Goal: Task Accomplishment & Management: Manage account settings

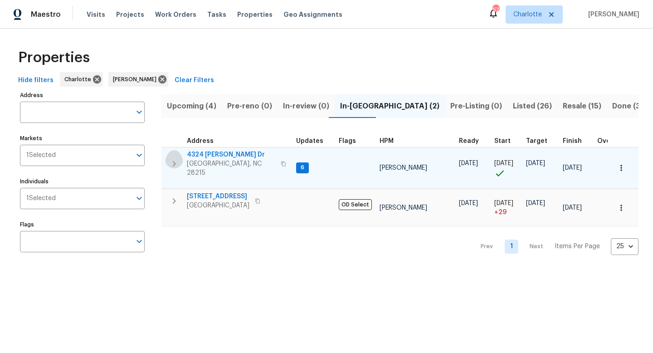
click at [177, 158] on icon "button" at bounding box center [174, 163] width 11 height 11
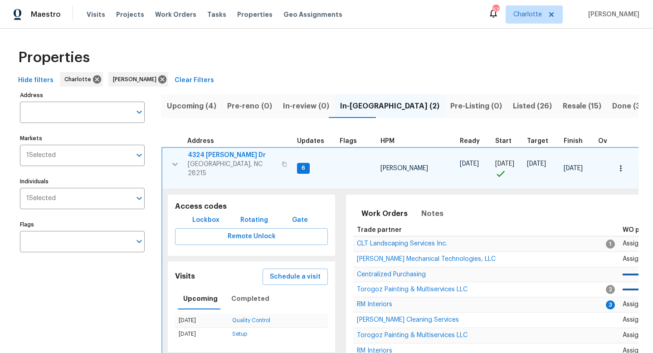
scroll to position [0, 305]
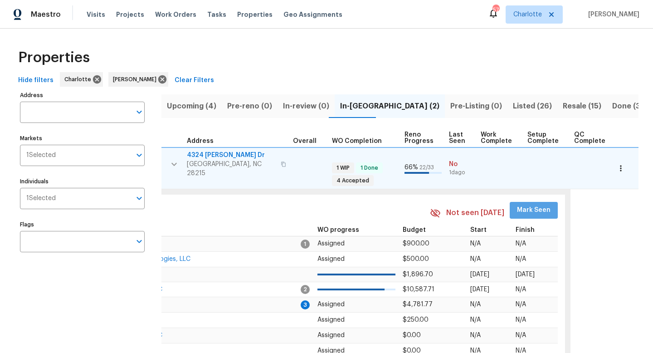
click at [531, 204] on span "Mark Seen" at bounding box center [534, 209] width 34 height 11
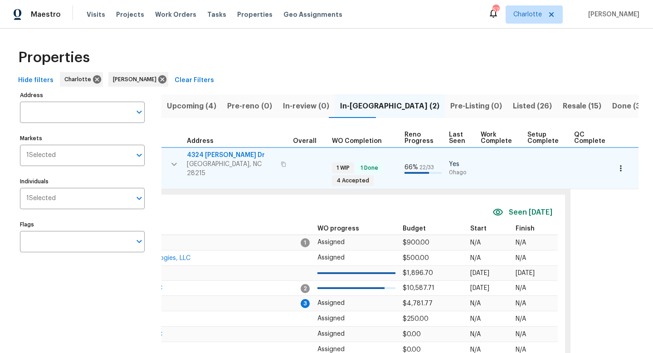
click at [176, 160] on icon "button" at bounding box center [174, 164] width 11 height 11
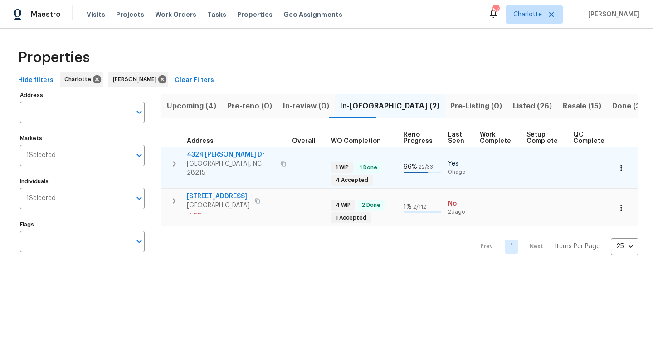
scroll to position [0, 303]
click at [175, 204] on button "button" at bounding box center [174, 201] width 18 height 18
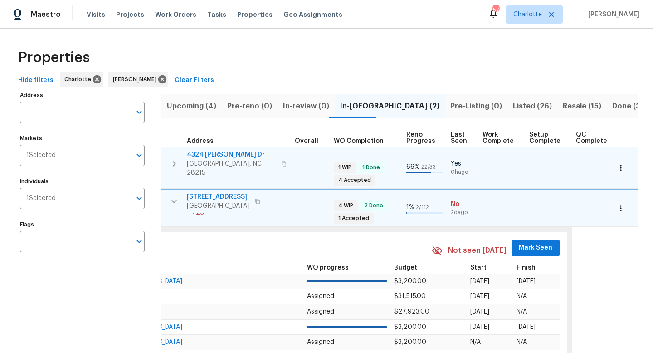
click at [528, 242] on span "Mark Seen" at bounding box center [536, 247] width 34 height 11
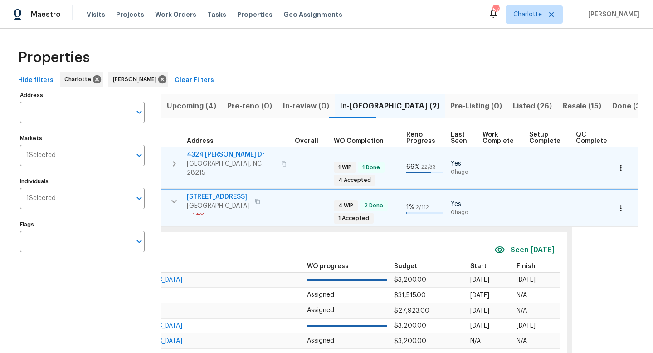
click at [171, 198] on icon "button" at bounding box center [174, 201] width 11 height 11
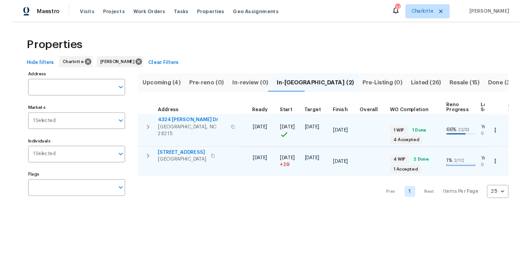
scroll to position [0, 0]
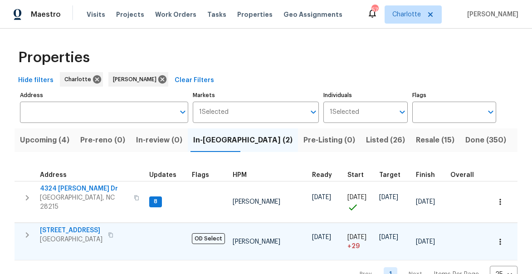
click at [47, 139] on span "Upcoming (4)" at bounding box center [44, 140] width 49 height 13
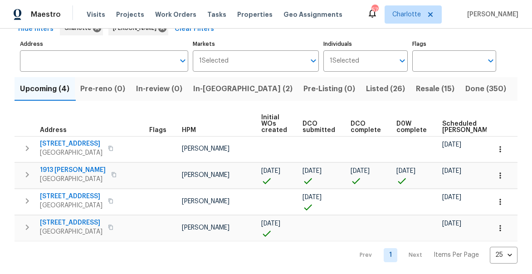
scroll to position [55, 0]
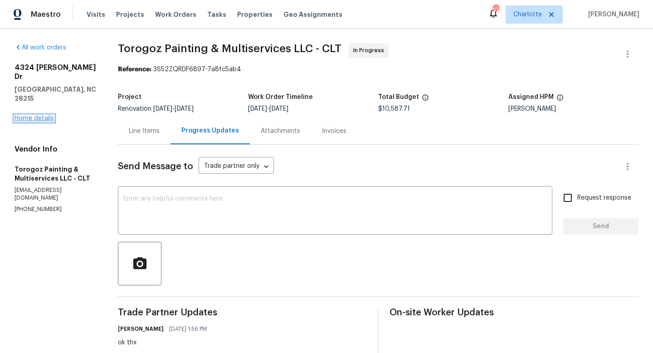
click at [35, 115] on link "Home details" at bounding box center [34, 118] width 39 height 6
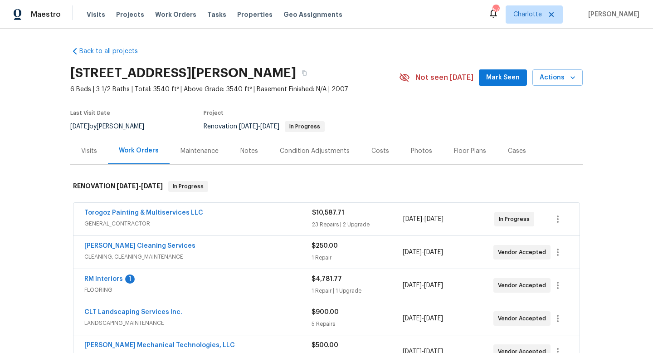
click at [507, 76] on span "Mark Seen" at bounding box center [503, 77] width 34 height 11
click at [95, 281] on link "RM Interiors" at bounding box center [103, 279] width 39 height 6
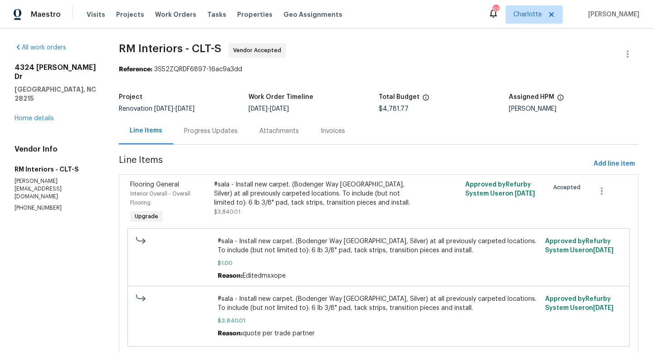
click at [196, 128] on div "Progress Updates" at bounding box center [210, 130] width 53 height 9
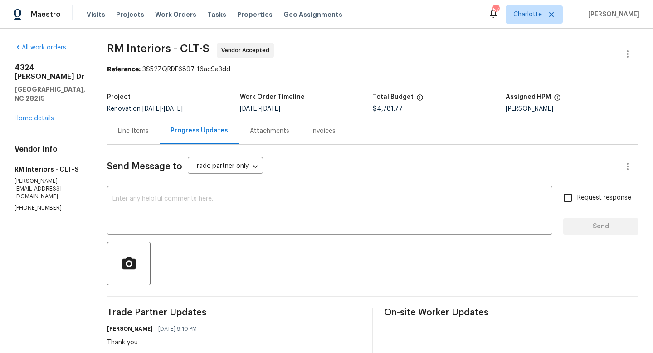
click at [124, 129] on div "Line Items" at bounding box center [133, 130] width 31 height 9
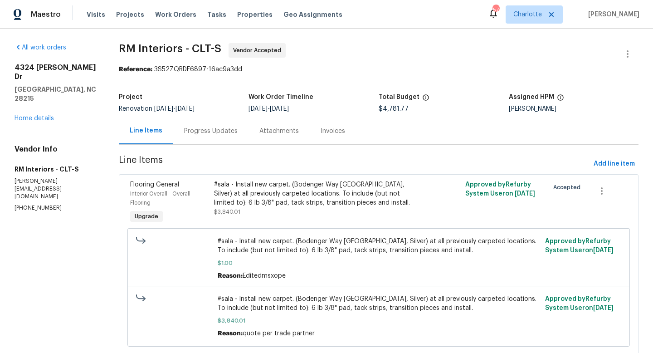
click at [242, 200] on div "#sala - Install new carpet. (Bodenger Way 945 Winter Ash, Silver) at all previo…" at bounding box center [316, 193] width 204 height 27
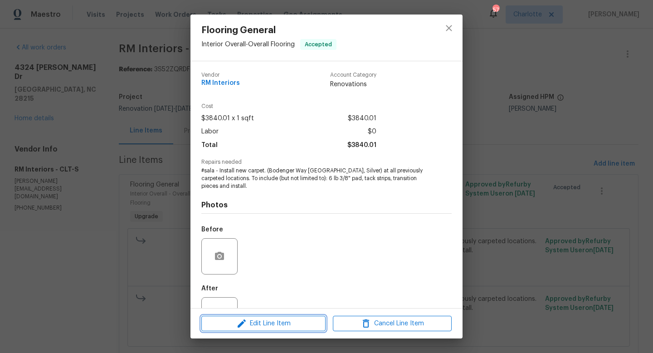
click at [249, 319] on span "Edit Line Item" at bounding box center [263, 323] width 119 height 11
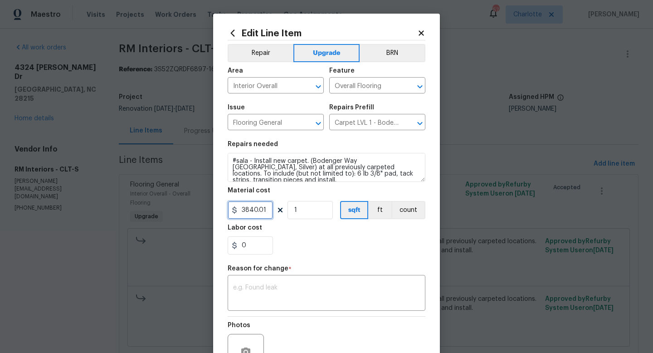
click at [254, 209] on input "3840.01" at bounding box center [250, 210] width 45 height 18
type input "4757.19"
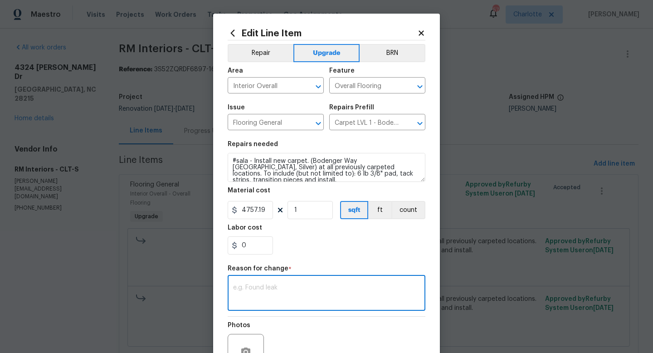
click at [278, 291] on textarea at bounding box center [326, 293] width 187 height 19
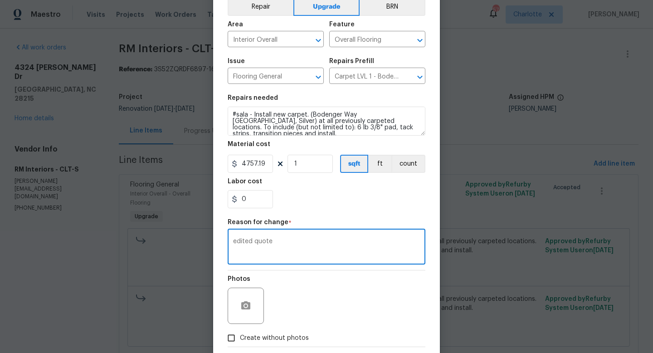
scroll to position [94, 0]
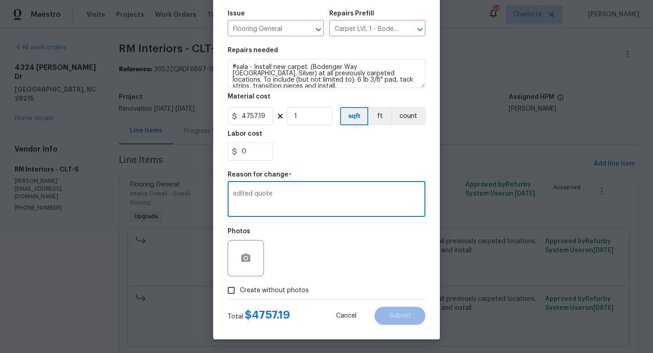
type textarea "edited quote"
click at [270, 284] on label "Create without photos" at bounding box center [266, 289] width 86 height 17
click at [240, 284] on input "Create without photos" at bounding box center [231, 289] width 17 height 17
checkbox input "true"
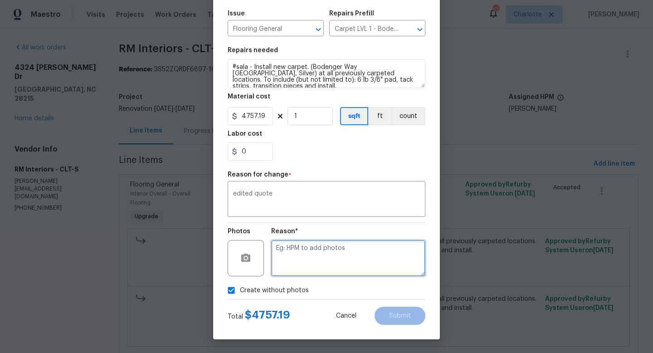
click at [338, 263] on textarea at bounding box center [348, 258] width 154 height 36
type textarea "will add"
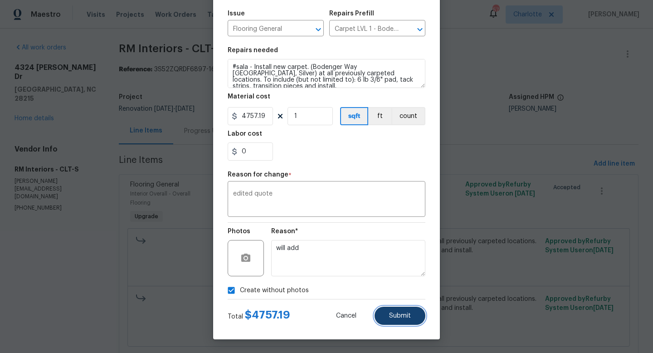
click at [407, 314] on span "Submit" at bounding box center [400, 315] width 22 height 7
type input "3840.01"
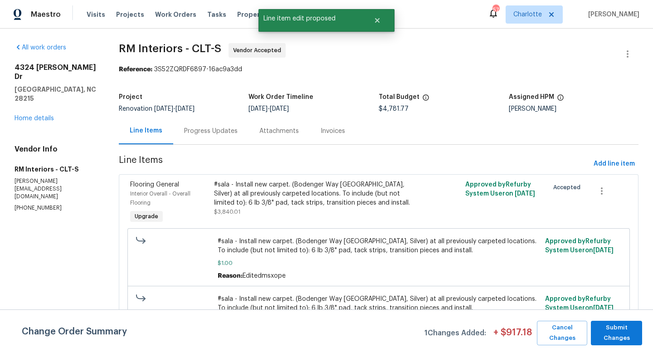
scroll to position [0, 0]
click at [628, 332] on span "Submit Changes" at bounding box center [616, 332] width 42 height 21
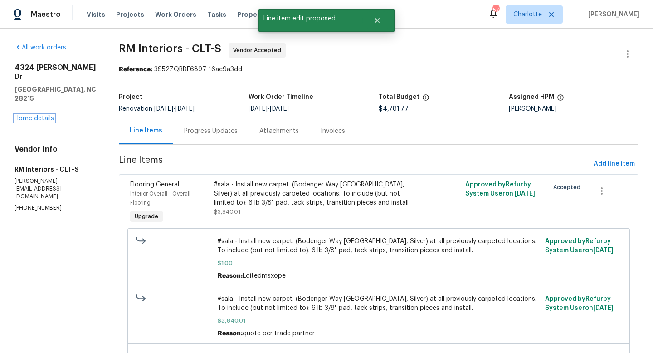
click at [41, 115] on link "Home details" at bounding box center [34, 118] width 39 height 6
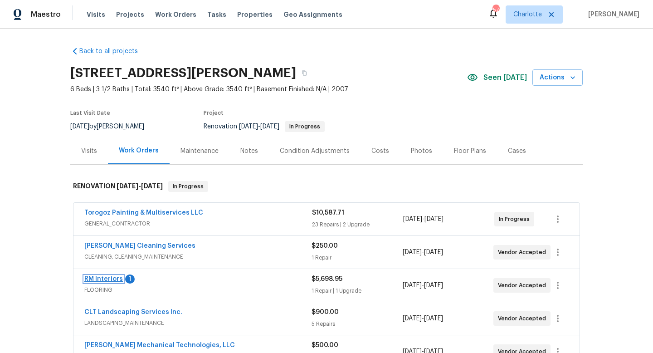
click at [103, 278] on link "RM Interiors" at bounding box center [103, 279] width 39 height 6
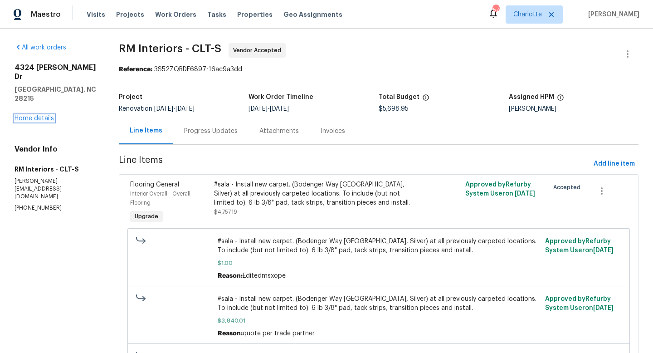
click at [43, 115] on link "Home details" at bounding box center [34, 118] width 39 height 6
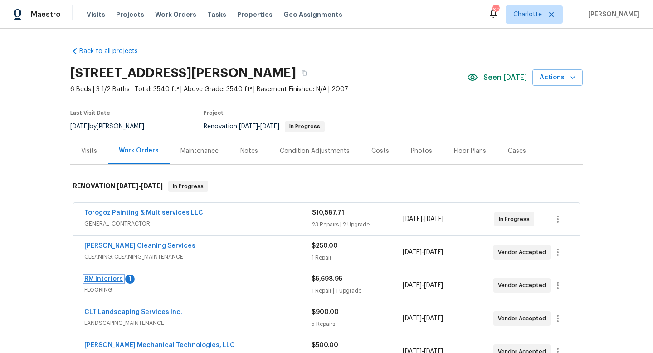
click at [104, 279] on link "RM Interiors" at bounding box center [103, 279] width 39 height 6
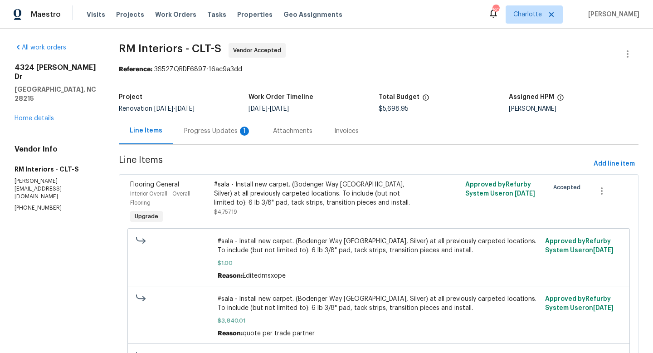
click at [216, 129] on div "Progress Updates 1" at bounding box center [217, 130] width 67 height 9
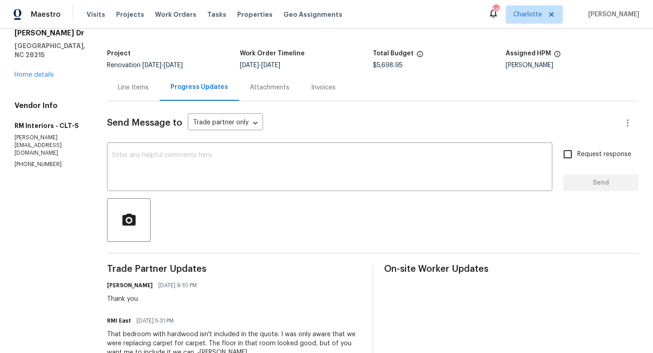
scroll to position [46, 0]
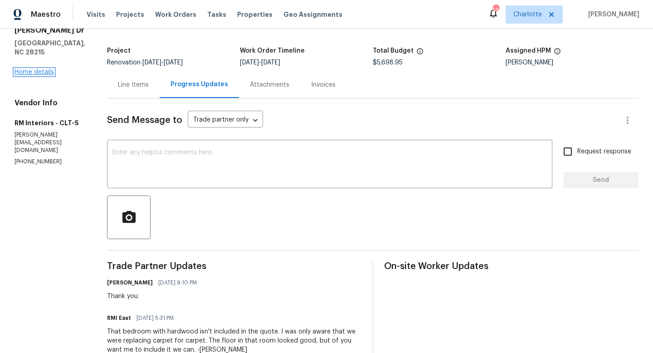
click at [34, 69] on link "Home details" at bounding box center [34, 72] width 39 height 6
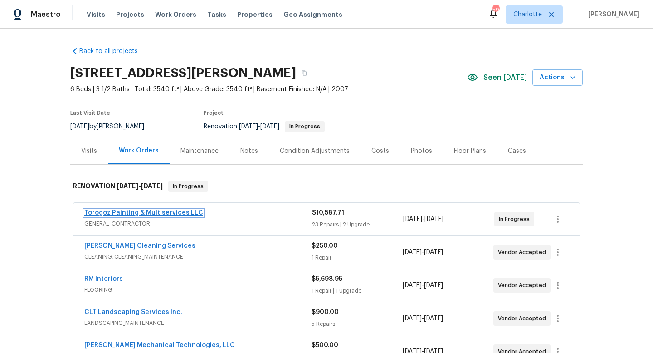
click at [112, 211] on link "Torogoz Painting & Multiservices LLC" at bounding box center [143, 212] width 119 height 6
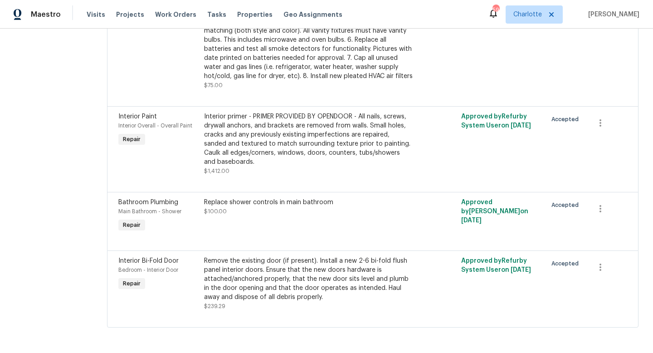
scroll to position [1774, 0]
click at [249, 206] on div "Replace shower controls in main bathroom" at bounding box center [308, 202] width 209 height 9
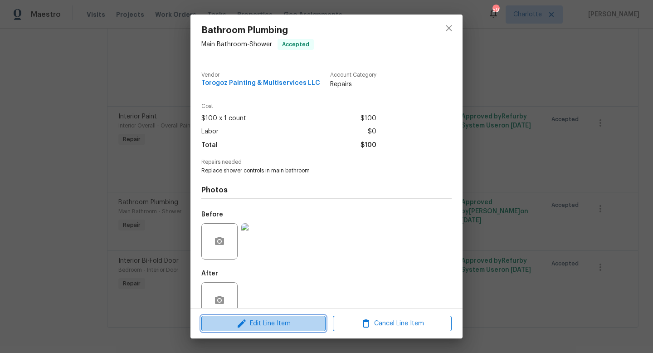
click at [254, 323] on span "Edit Line Item" at bounding box center [263, 323] width 119 height 11
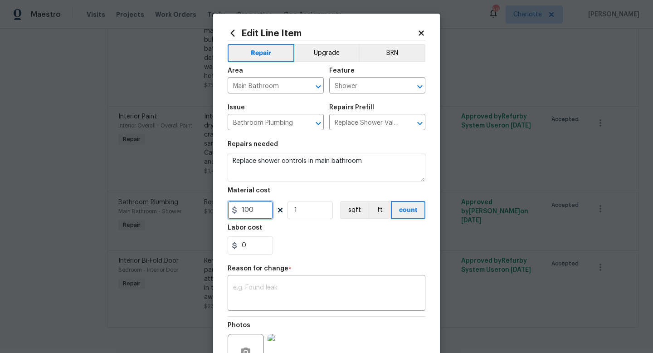
click at [252, 212] on input "100" at bounding box center [250, 210] width 45 height 18
type input "290"
click at [291, 291] on textarea at bounding box center [326, 293] width 187 height 19
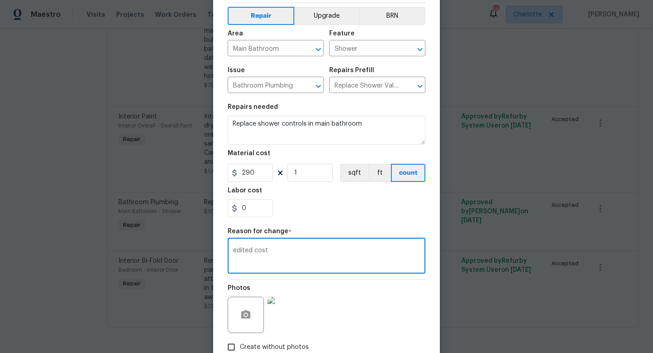
scroll to position [92, 0]
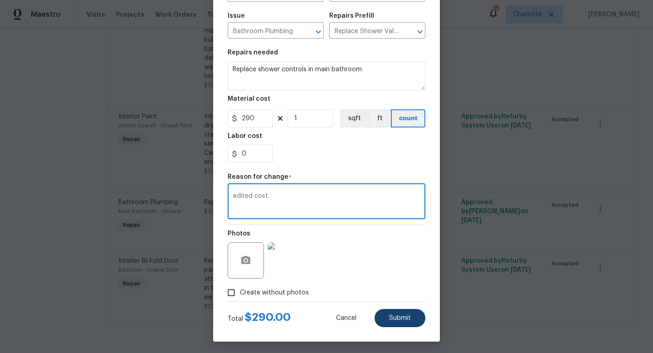
type textarea "edited cost"
click at [396, 313] on button "Submit" at bounding box center [399, 318] width 51 height 18
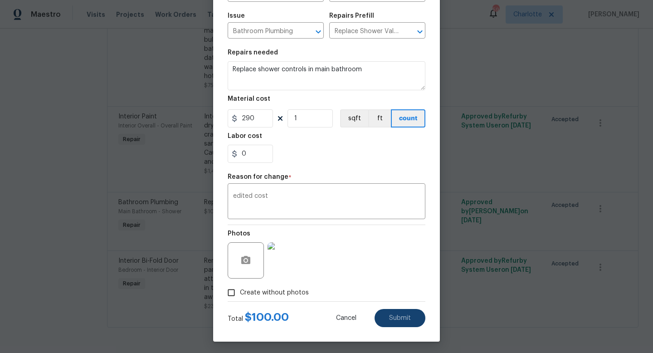
type input "100"
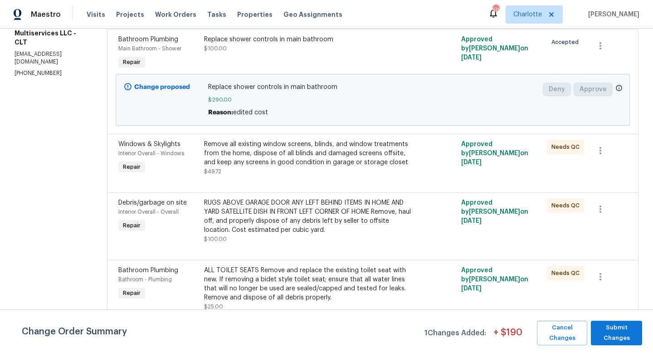
scroll to position [0, 0]
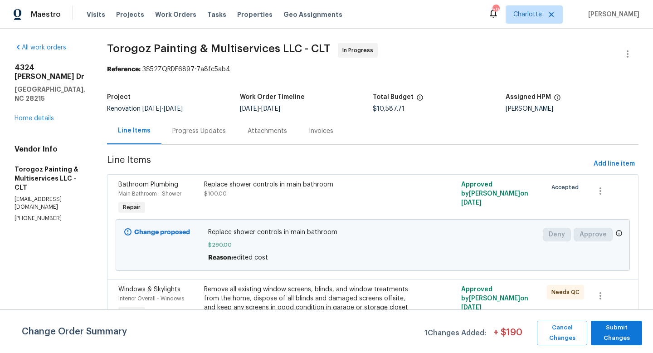
click at [227, 191] on span "$100.00" at bounding box center [215, 193] width 23 height 5
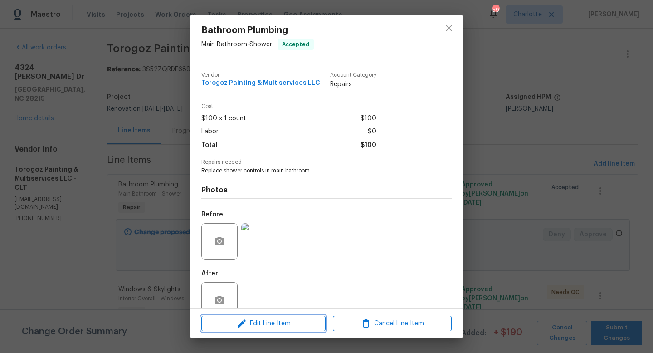
click at [283, 316] on button "Edit Line Item" at bounding box center [263, 323] width 124 height 16
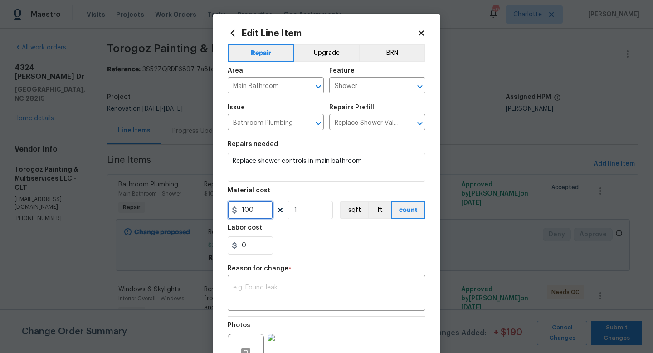
click at [259, 213] on input "100" at bounding box center [250, 210] width 45 height 18
type input "290"
type input "250"
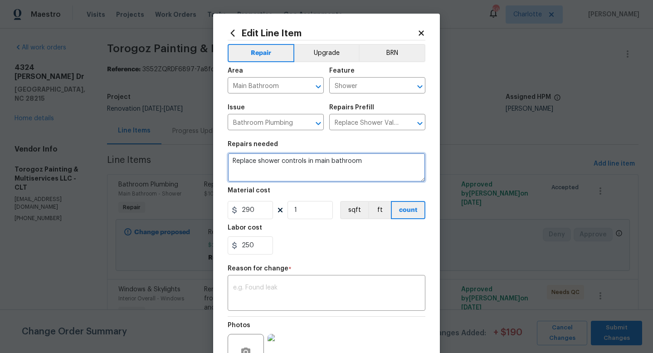
click at [374, 168] on textarea "Replace shower controls in main bathroom" at bounding box center [327, 167] width 198 height 29
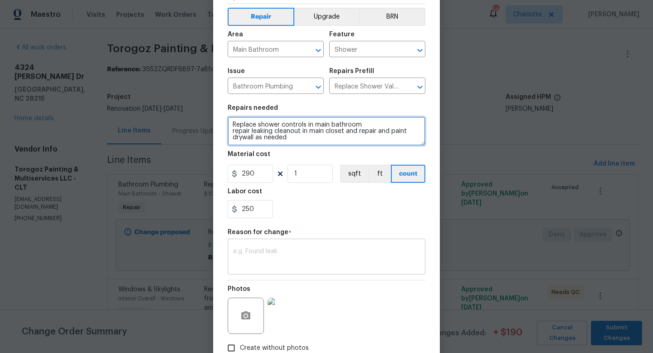
type textarea "Replace shower controls in main bathroom repair leaking cleanout in main closet…"
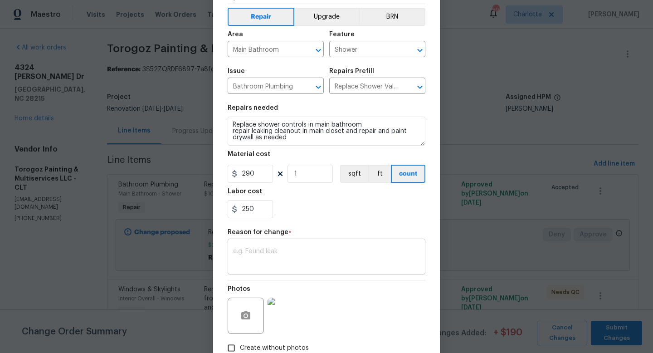
scroll to position [38, 0]
click at [363, 270] on div "x ​" at bounding box center [327, 256] width 198 height 34
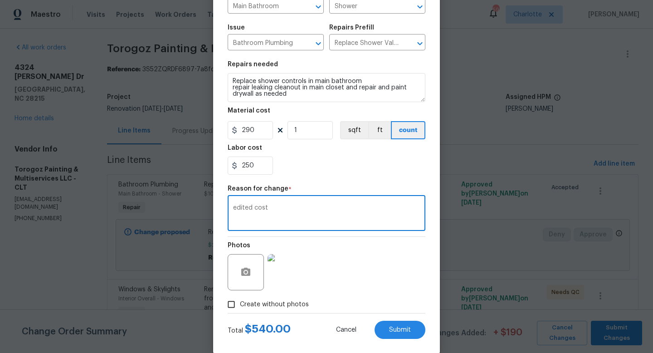
scroll to position [94, 0]
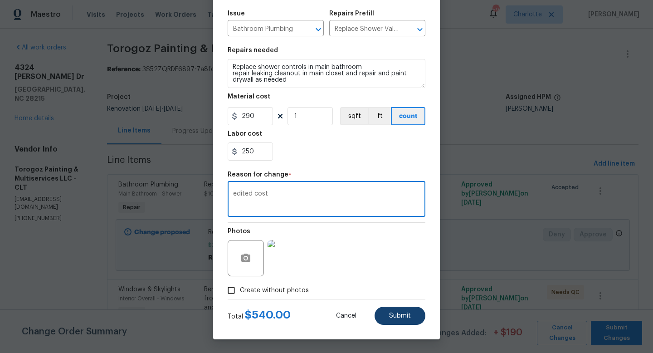
type textarea "edited cost"
click at [402, 314] on span "Submit" at bounding box center [400, 315] width 22 height 7
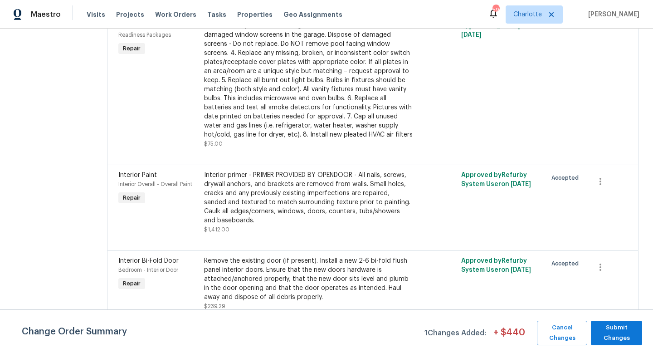
scroll to position [1835, 0]
click at [287, 277] on div "Remove the existing door (if present). Install a new 2-6 bi-fold flush panel in…" at bounding box center [308, 278] width 209 height 45
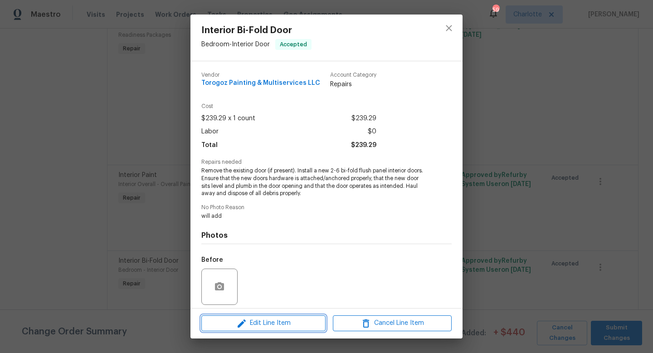
click at [275, 320] on span "Edit Line Item" at bounding box center [263, 322] width 119 height 11
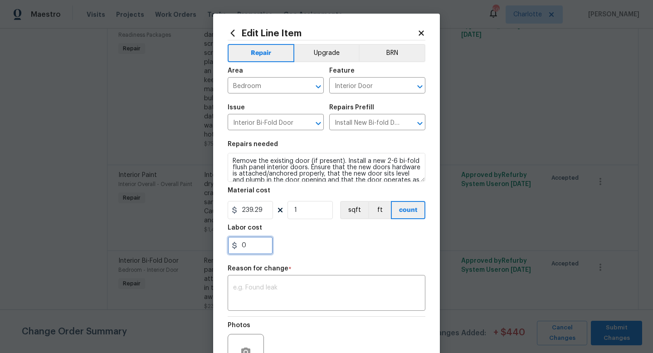
click at [257, 251] on input "0" at bounding box center [250, 245] width 45 height 18
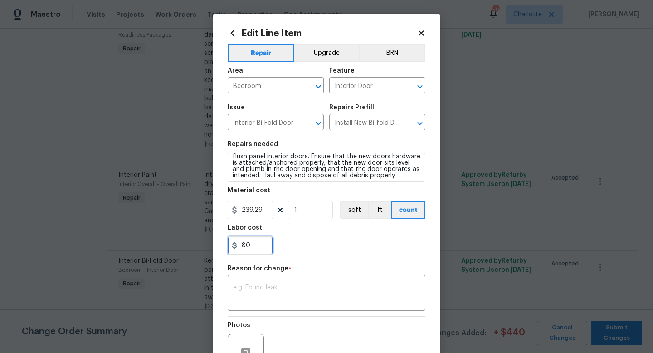
scroll to position [13, 0]
type input "80"
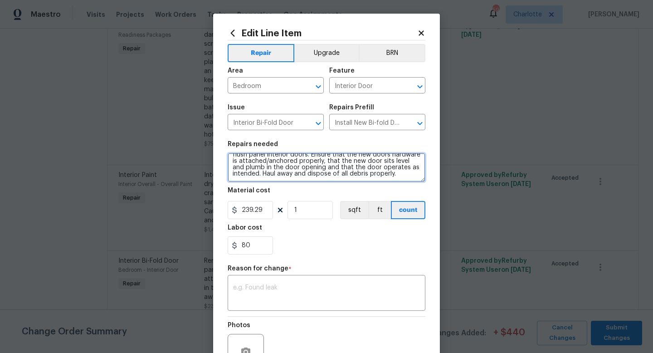
click at [408, 175] on textarea "Remove the existing door (if present). Install a new 2-6 bi-fold flush panel in…" at bounding box center [327, 167] width 198 height 29
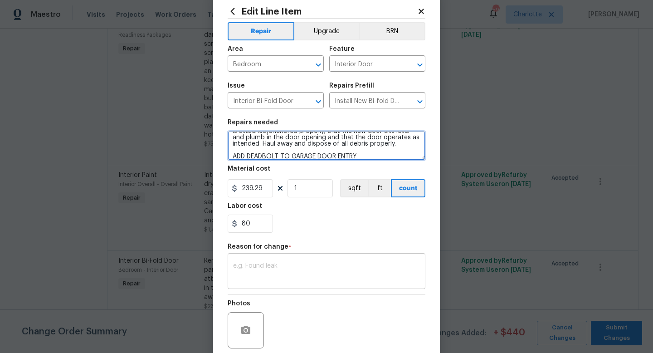
scroll to position [37, 0]
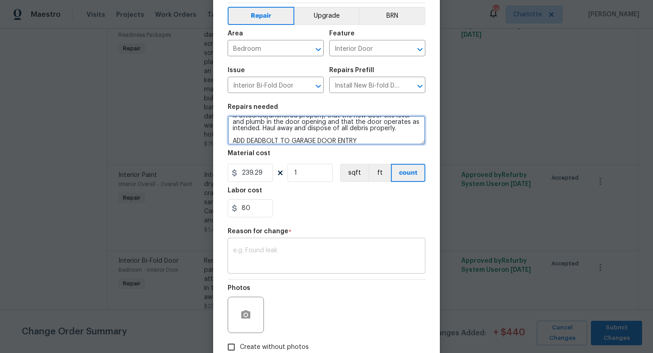
type textarea "Remove the existing door (if present). Install a new 2-6 bi-fold flush panel in…"
click at [310, 253] on textarea at bounding box center [326, 256] width 187 height 19
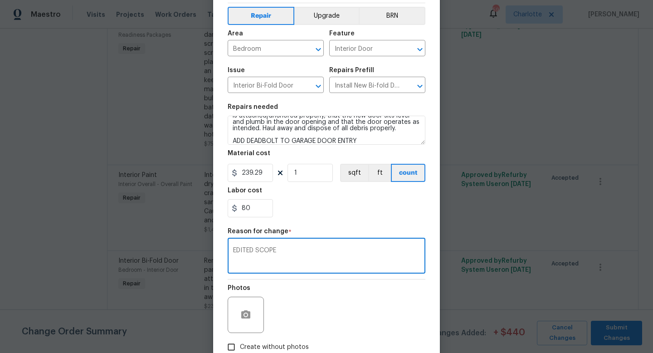
scroll to position [94, 0]
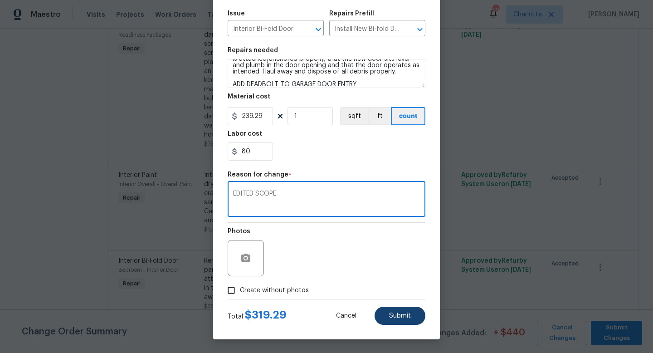
type textarea "EDITED SCOPE"
click at [403, 307] on button "Submit" at bounding box center [399, 315] width 51 height 18
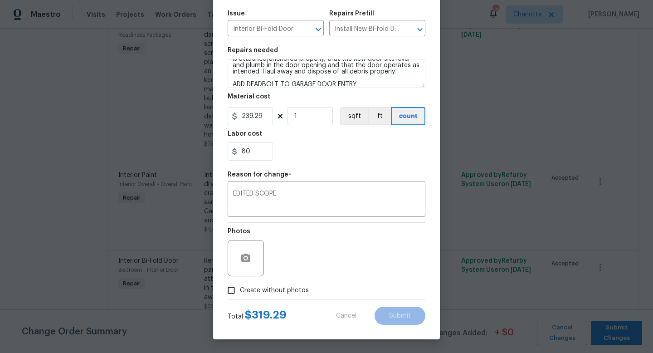
type textarea "Remove the existing door (if present). Install a new 2-6 bi-fold flush panel in…"
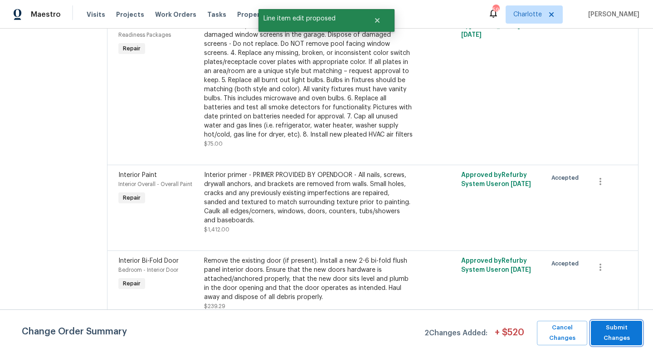
scroll to position [0, 0]
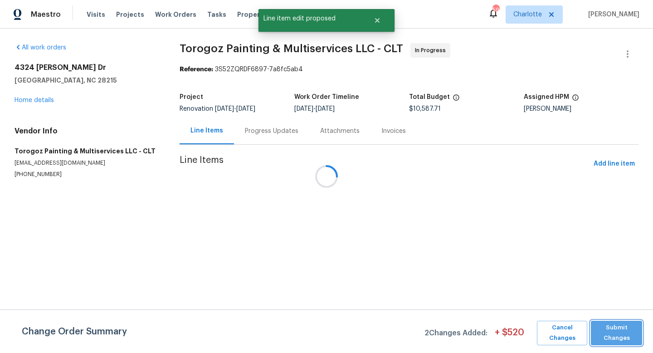
click at [613, 330] on span "Submit Changes" at bounding box center [616, 332] width 42 height 21
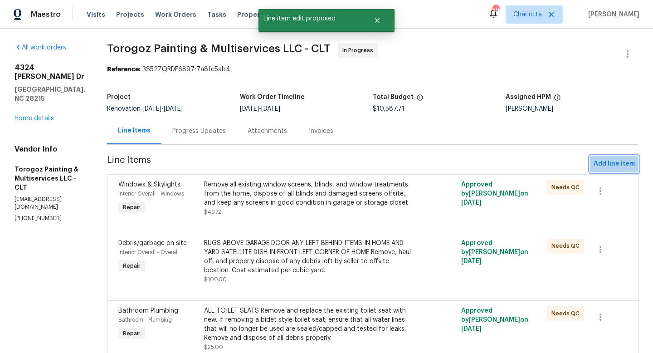
click at [614, 163] on span "Add line item" at bounding box center [613, 163] width 41 height 11
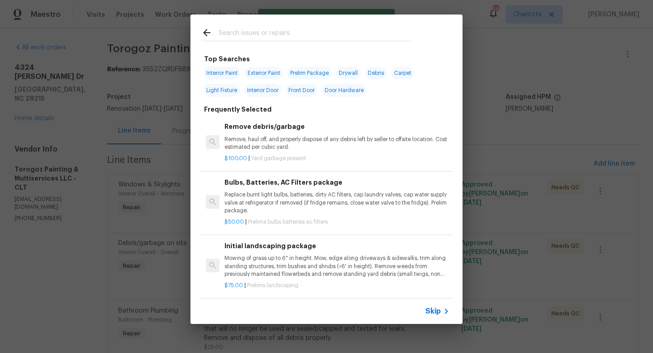
click at [236, 35] on input "text" at bounding box center [314, 34] width 192 height 14
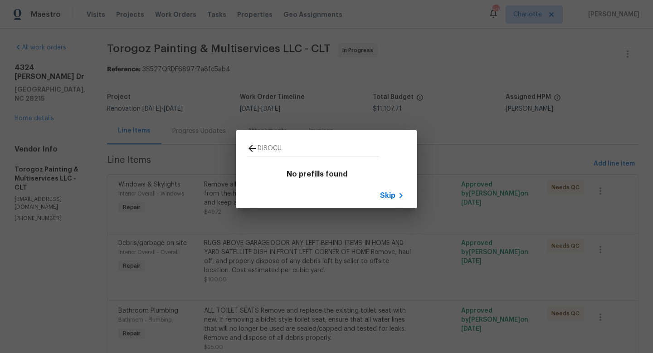
type input "DISOCU"
click at [388, 198] on span "Skip" at bounding box center [387, 195] width 15 height 9
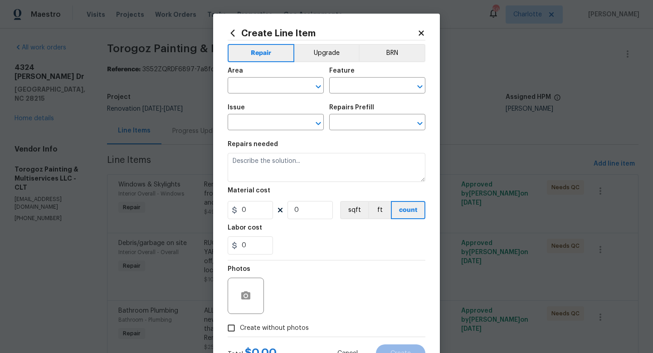
click at [421, 33] on icon at bounding box center [420, 32] width 5 height 5
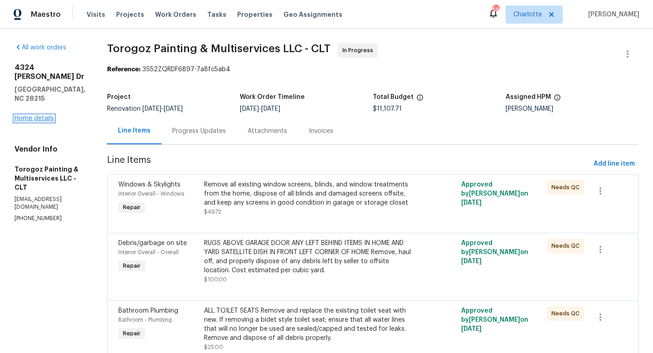
click at [36, 115] on link "Home details" at bounding box center [34, 118] width 39 height 6
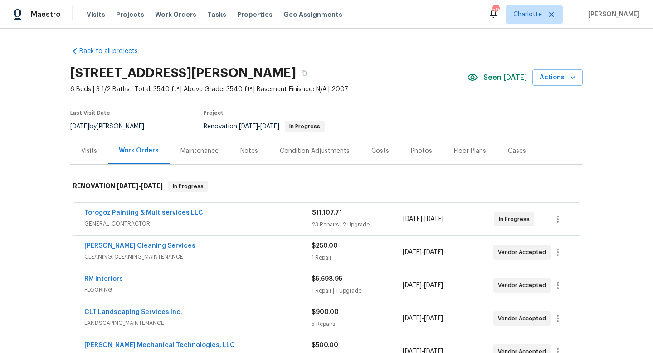
click at [248, 148] on div "Notes" at bounding box center [249, 150] width 18 height 9
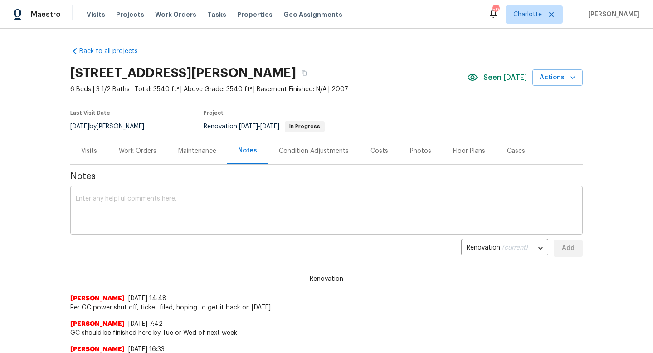
scroll to position [33, 0]
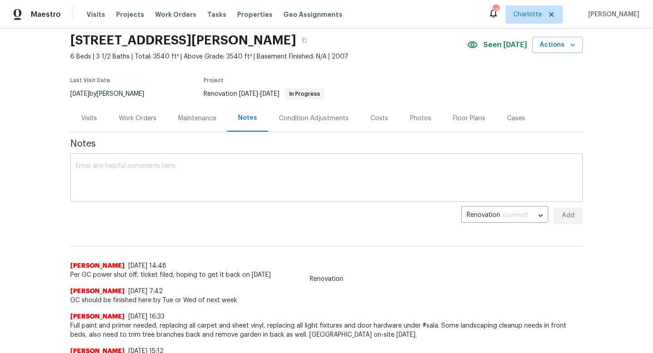
click at [198, 178] on textarea at bounding box center [326, 179] width 501 height 32
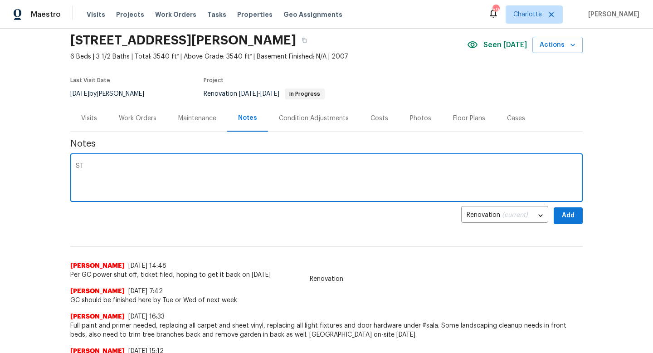
type textarea "S"
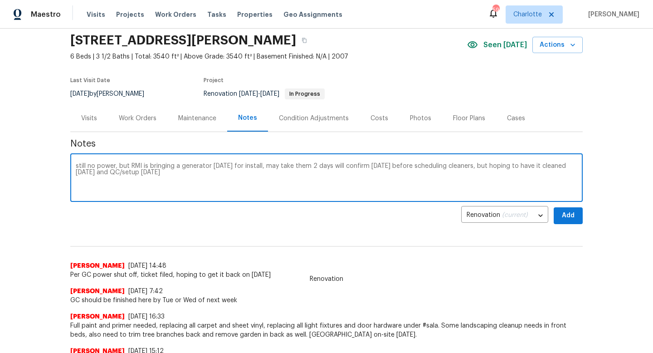
type textarea "still no power, but RMI is bringing a generator today for install, may take the…"
click at [566, 222] on button "Add" at bounding box center [567, 215] width 29 height 17
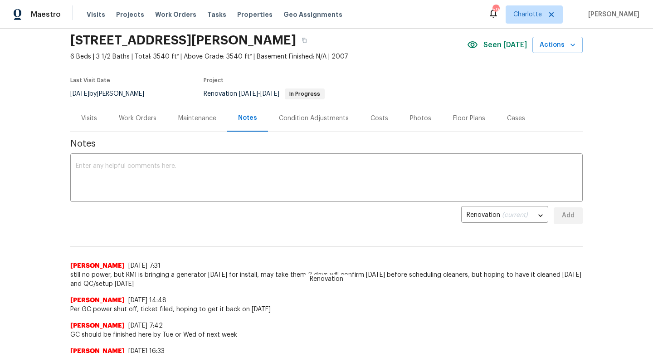
click at [132, 117] on div "Work Orders" at bounding box center [138, 118] width 38 height 9
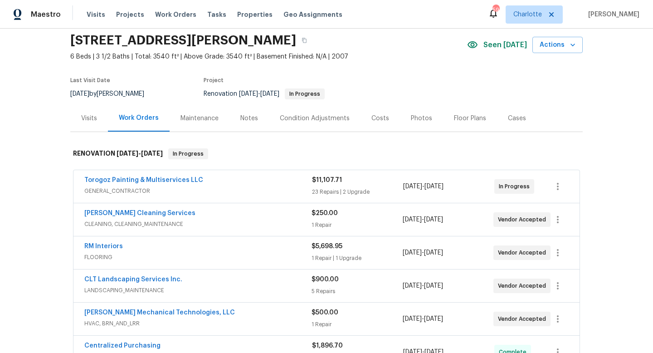
click at [142, 316] on span "[PERSON_NAME] Mechanical Technologies, LLC" at bounding box center [159, 312] width 150 height 9
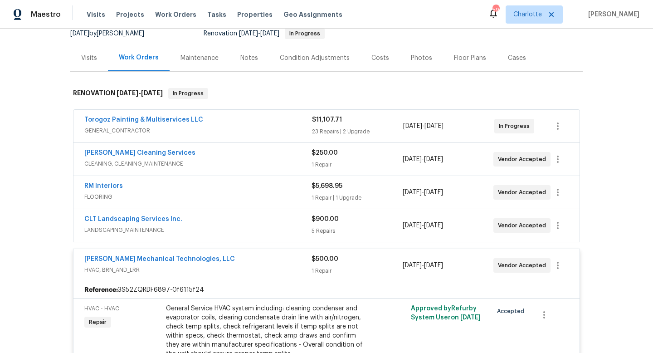
scroll to position [95, 0]
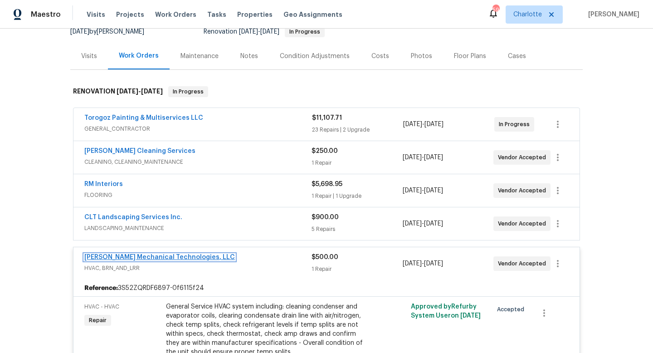
click at [159, 254] on link "[PERSON_NAME] Mechanical Technologies, LLC" at bounding box center [159, 257] width 150 height 6
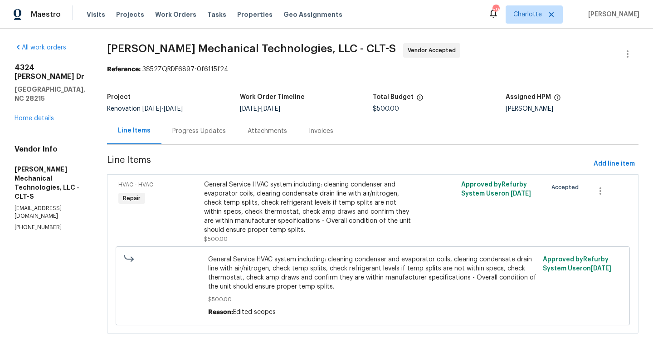
click at [207, 131] on div "Progress Updates" at bounding box center [198, 130] width 53 height 9
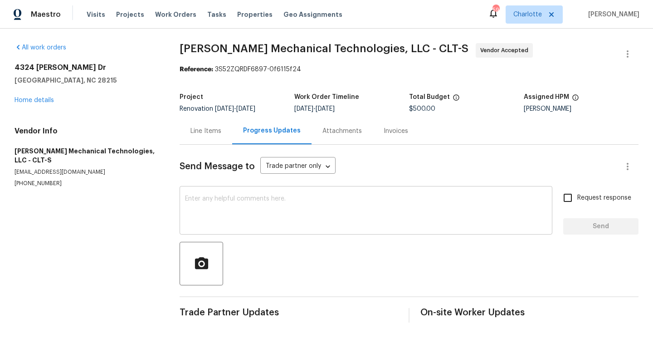
click at [235, 206] on textarea at bounding box center [366, 211] width 362 height 32
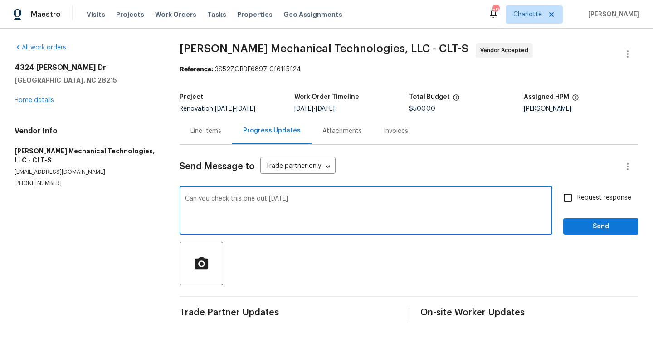
type textarea "Can you check this one out tomorrow"
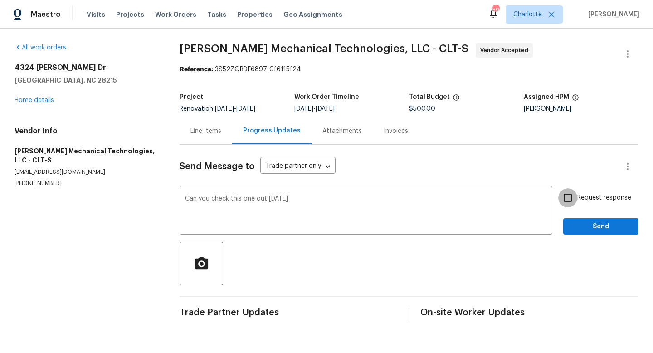
click at [573, 198] on input "Request response" at bounding box center [567, 197] width 19 height 19
checkbox input "true"
click at [596, 238] on div "Send Message to Trade partner only Trade partner only ​ Can you check this one …" at bounding box center [408, 234] width 459 height 178
click at [589, 226] on span "Send" at bounding box center [600, 226] width 61 height 11
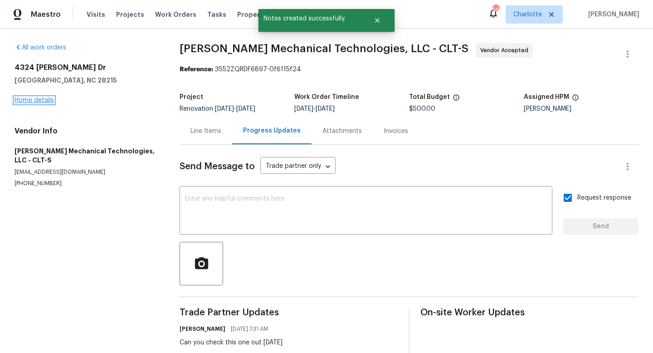
click at [26, 98] on link "Home details" at bounding box center [34, 100] width 39 height 6
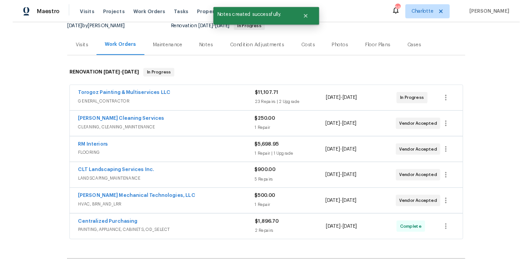
scroll to position [101, 0]
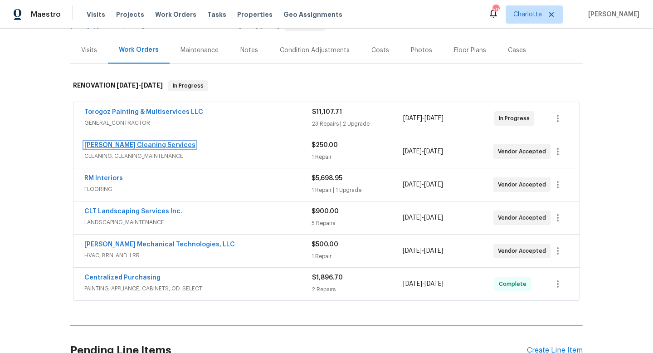
click at [108, 145] on link "DePascale Cleaning Services" at bounding box center [139, 145] width 111 height 6
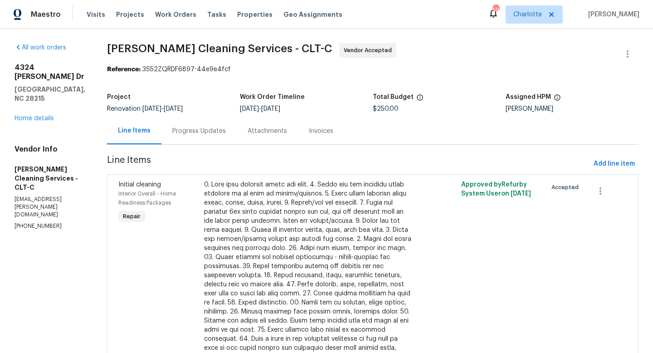
click at [180, 129] on div "Progress Updates" at bounding box center [198, 130] width 53 height 9
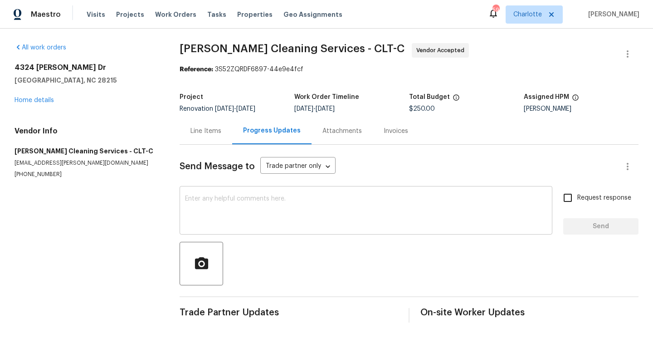
click at [235, 211] on textarea at bounding box center [366, 211] width 362 height 32
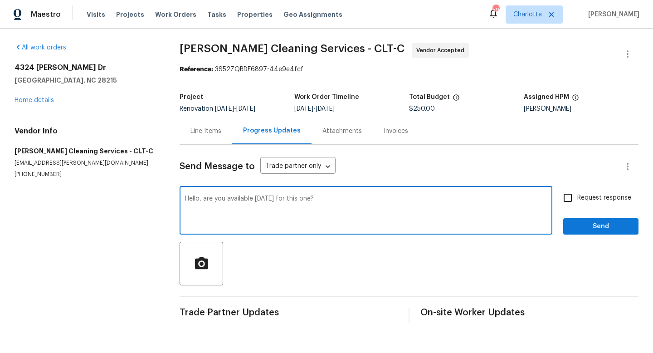
type textarea "Hello, are you available tomorrow for this one?"
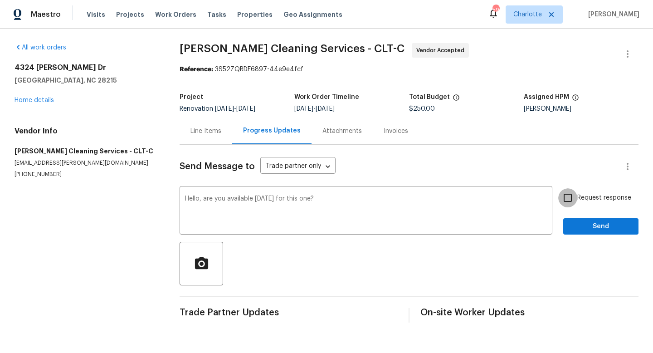
click at [571, 201] on input "Request response" at bounding box center [567, 197] width 19 height 19
checkbox input "true"
click at [583, 225] on span "Send" at bounding box center [600, 226] width 61 height 11
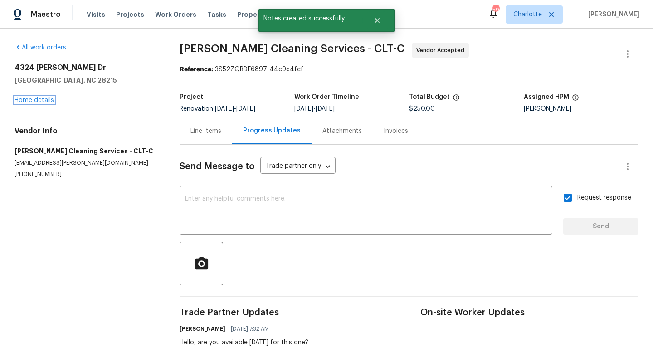
click at [42, 99] on link "Home details" at bounding box center [34, 100] width 39 height 6
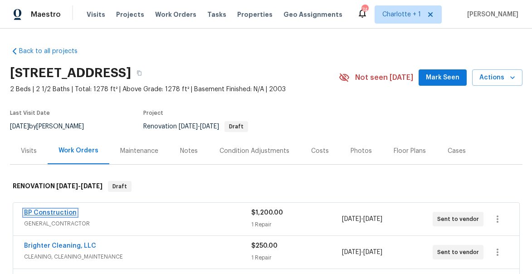
click at [45, 214] on link "BP Construction" at bounding box center [50, 212] width 53 height 6
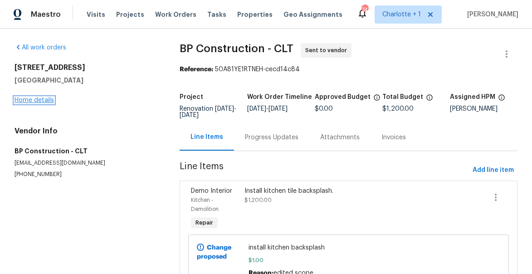
click at [38, 101] on link "Home details" at bounding box center [34, 100] width 39 height 6
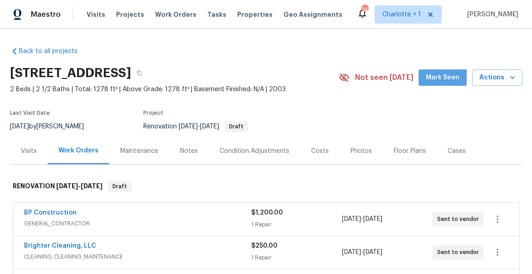
click at [443, 79] on span "Mark Seen" at bounding box center [443, 77] width 34 height 11
